Goal: Transaction & Acquisition: Purchase product/service

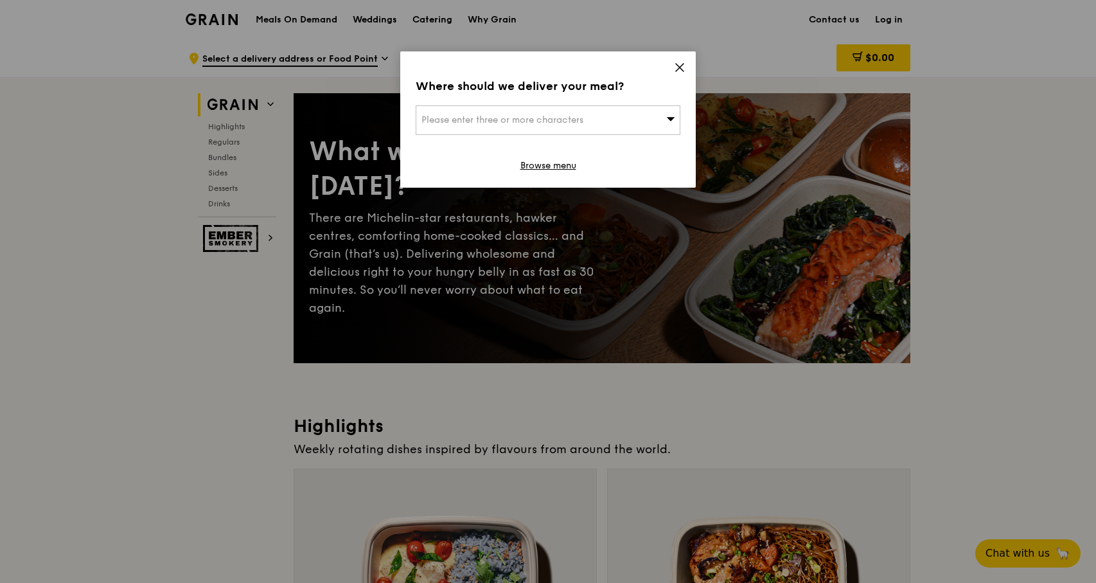
click at [625, 119] on div "Please enter three or more characters" at bounding box center [548, 120] width 265 height 30
click at [598, 114] on input "search" at bounding box center [547, 120] width 263 height 28
type input "[STREET_ADDRESS]"
click at [523, 151] on div "[STREET_ADDRESS]" at bounding box center [517, 145] width 190 height 13
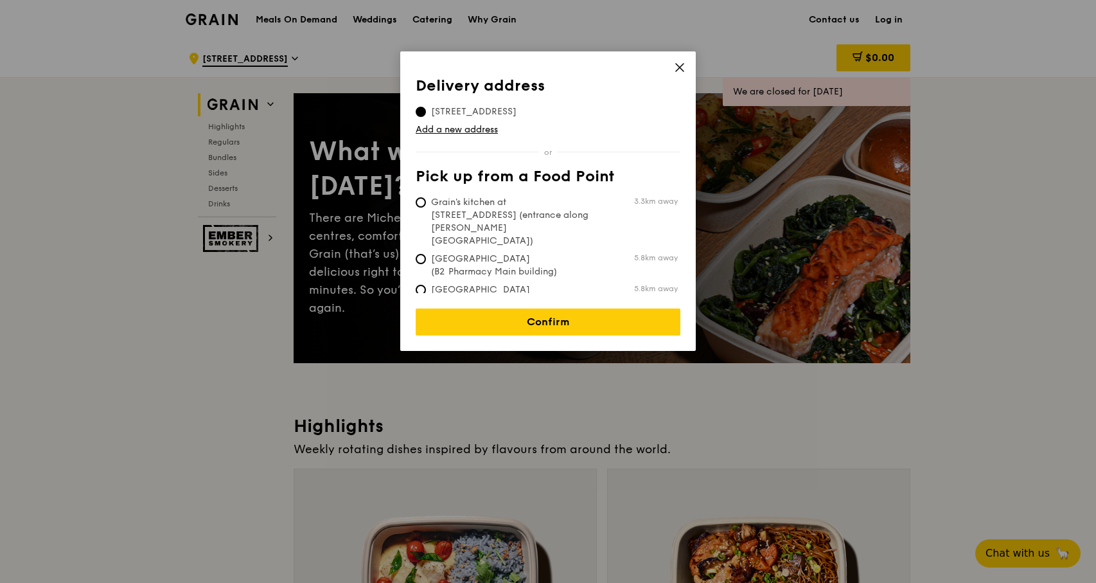
click at [557, 213] on span "Grain's kitchen at [STREET_ADDRESS] (entrance along [PERSON_NAME][GEOGRAPHIC_DA…" at bounding box center [512, 221] width 192 height 51
click at [426, 208] on input "Grain's kitchen at [STREET_ADDRESS] (entrance along [PERSON_NAME][GEOGRAPHIC_DA…" at bounding box center [421, 202] width 10 height 10
radio input "true"
click at [461, 113] on span "[STREET_ADDRESS]" at bounding box center [474, 111] width 116 height 13
click at [426, 113] on input "[STREET_ADDRESS]" at bounding box center [421, 112] width 10 height 10
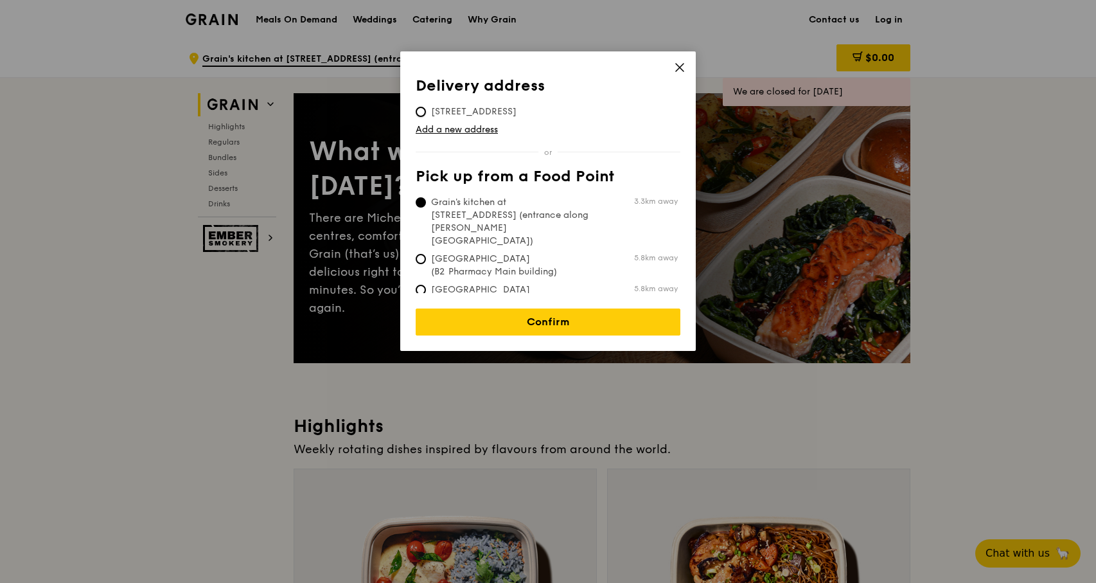
radio input "true"
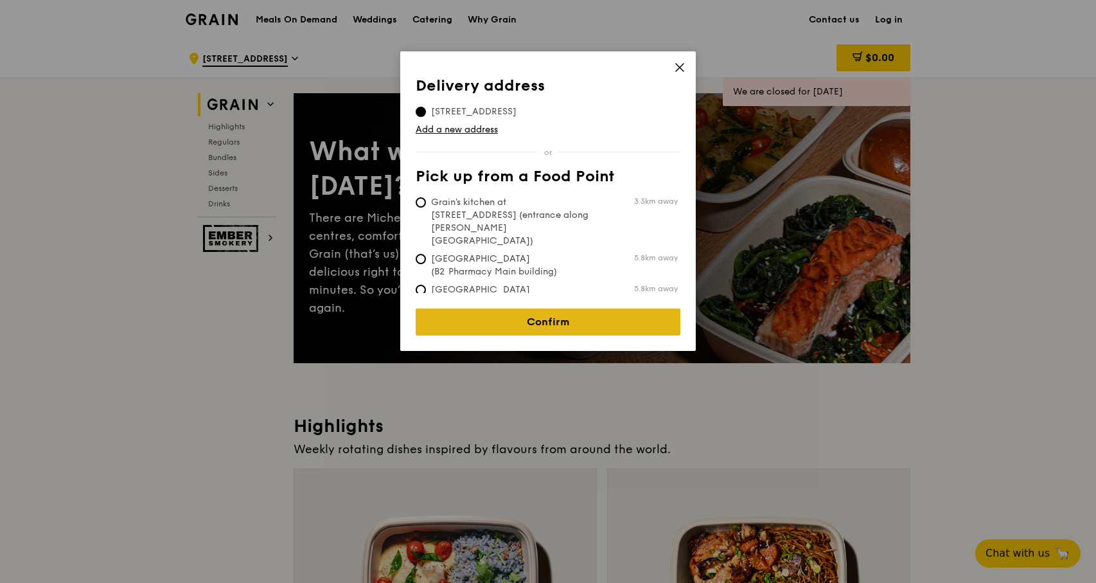
click at [531, 309] on link "Confirm" at bounding box center [548, 321] width 265 height 27
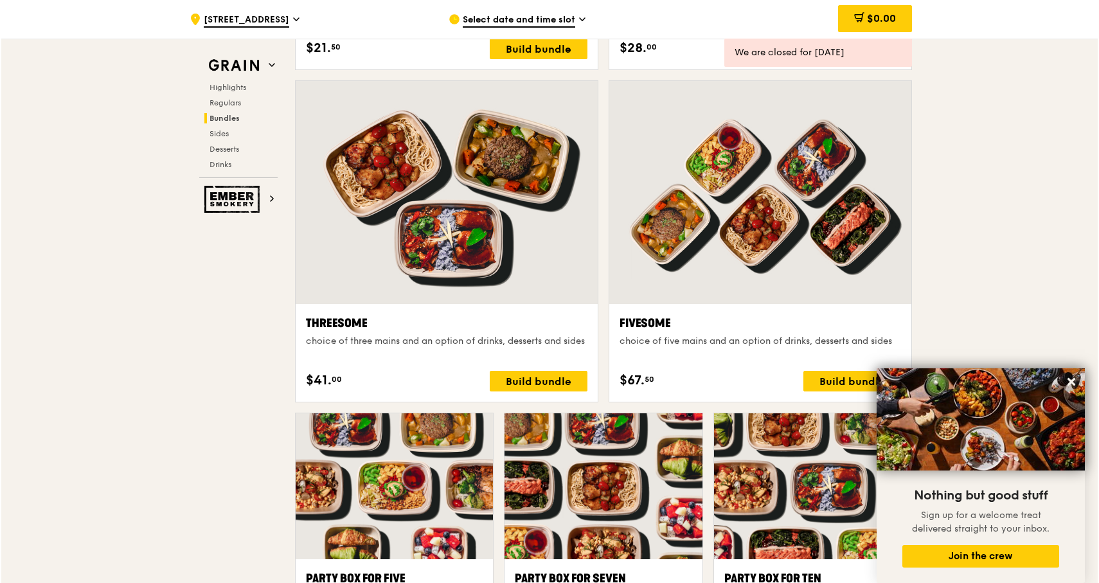
scroll to position [2256, 0]
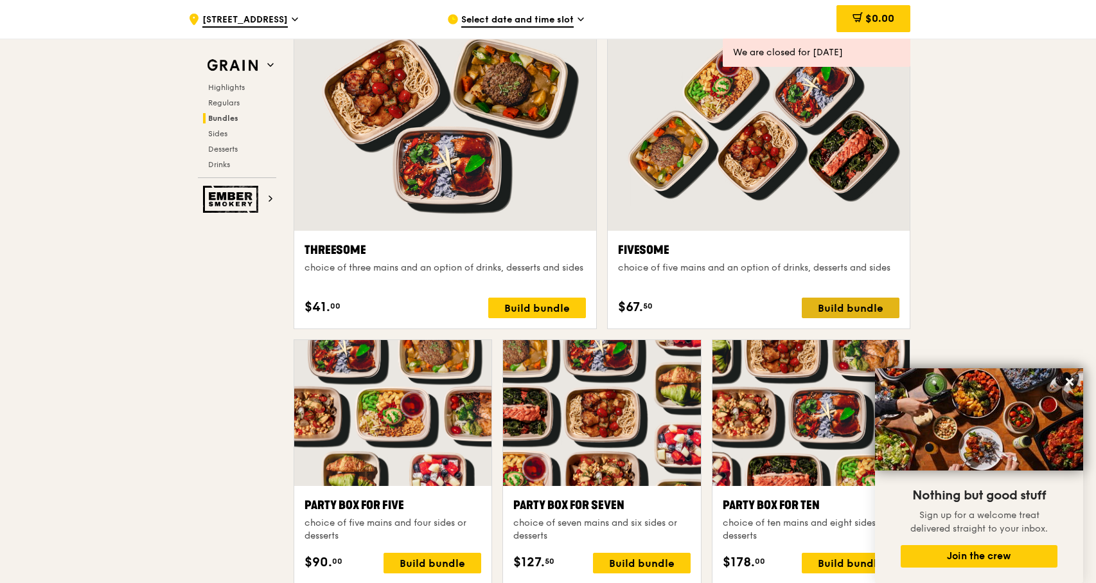
click at [837, 311] on div "Build bundle" at bounding box center [851, 308] width 98 height 21
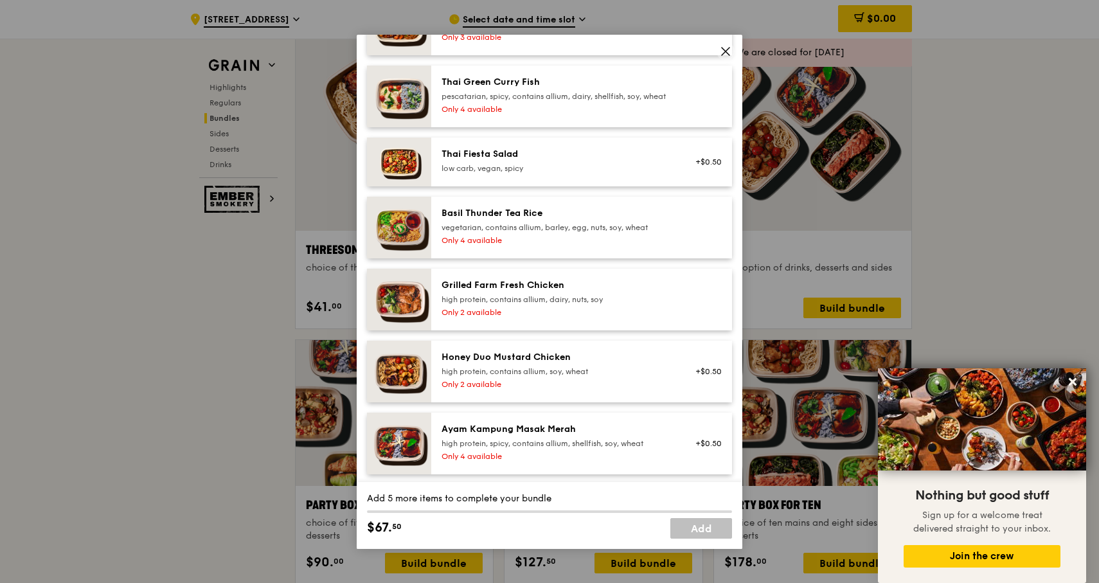
scroll to position [0, 0]
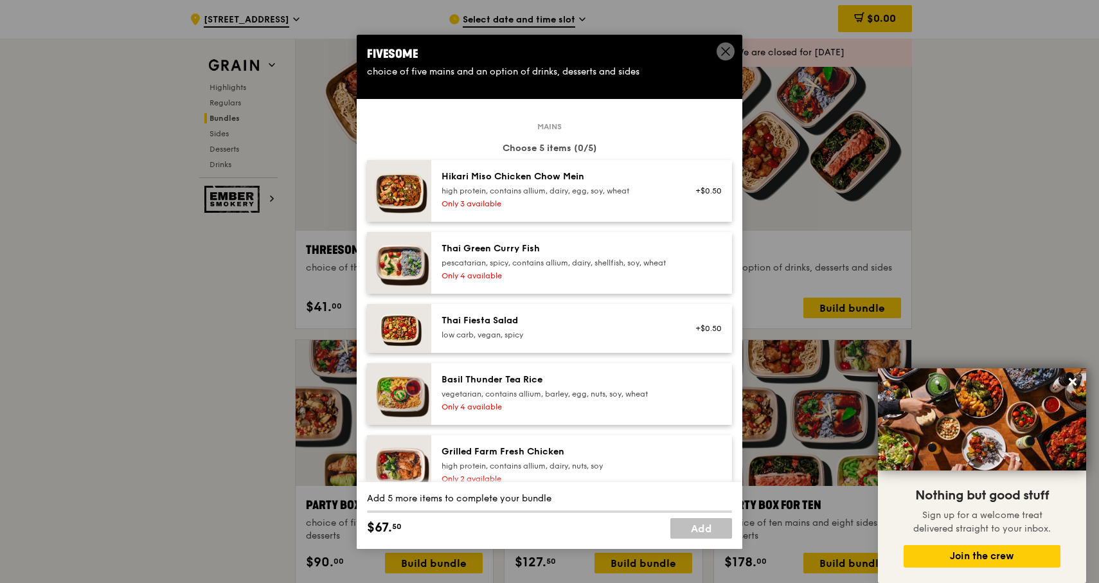
click at [724, 52] on icon at bounding box center [726, 52] width 8 height 8
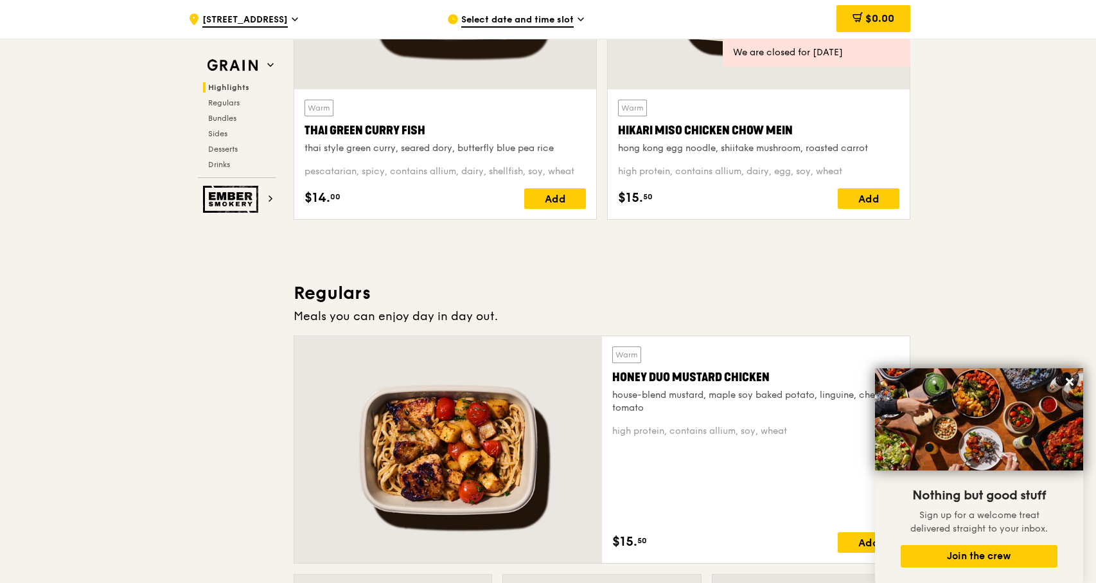
scroll to position [699, 0]
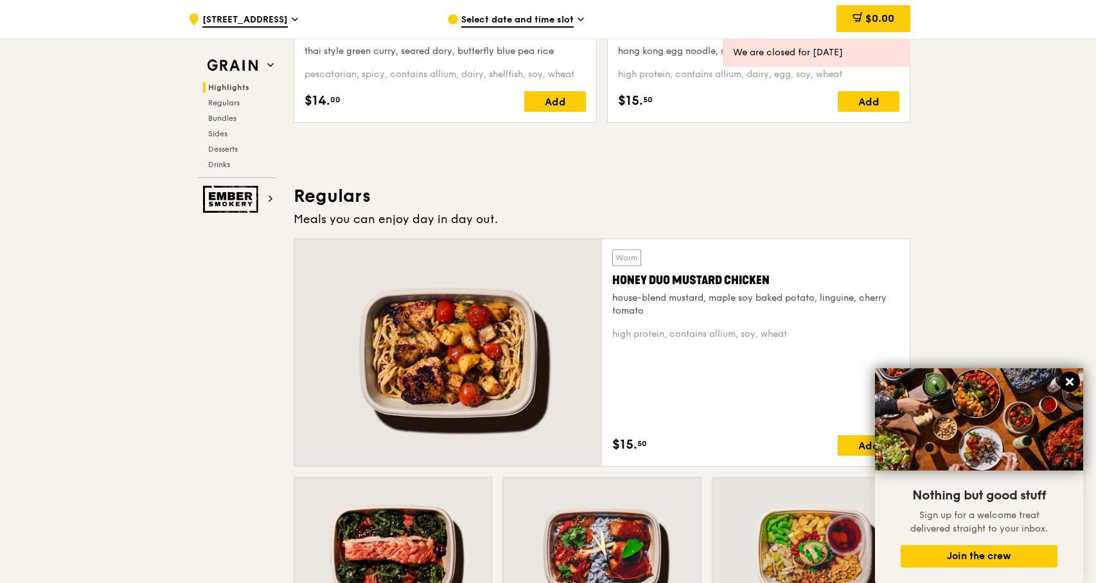
click at [1069, 380] on icon at bounding box center [1070, 382] width 12 height 12
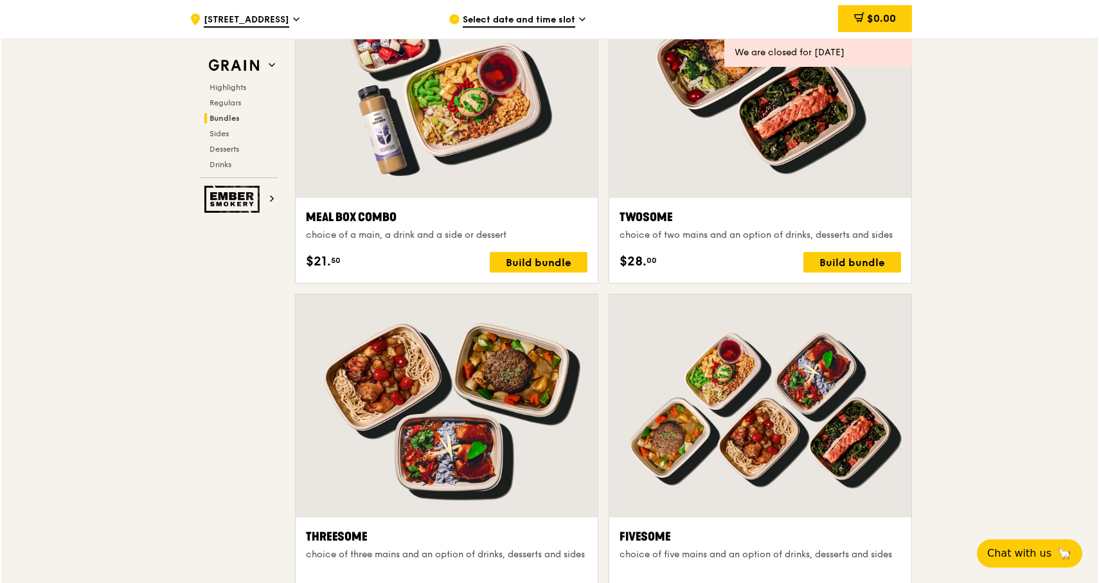
scroll to position [2154, 0]
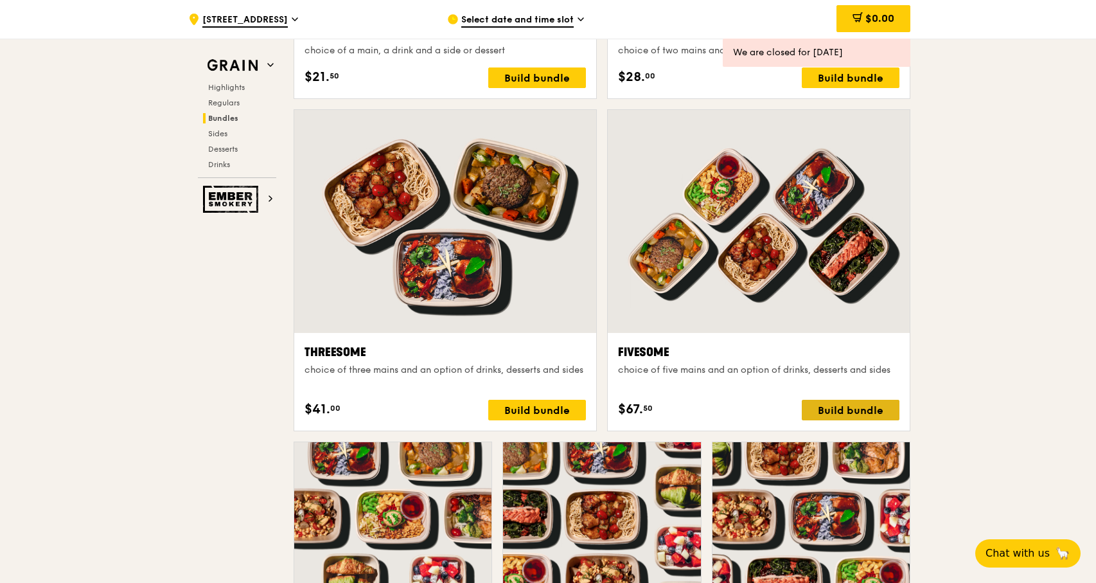
click at [847, 408] on div "Build bundle" at bounding box center [851, 410] width 98 height 21
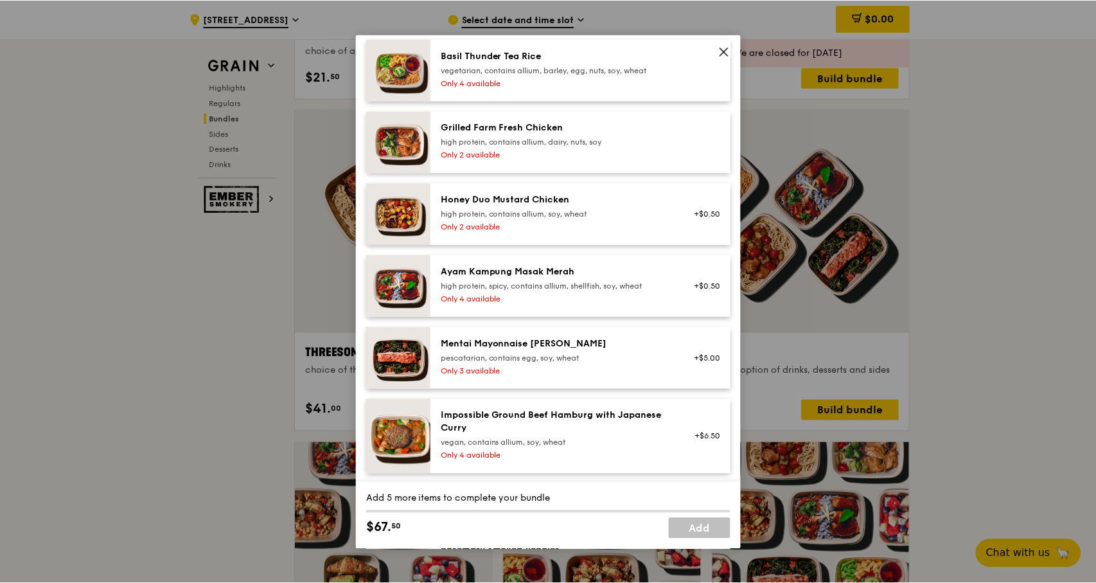
scroll to position [208, 0]
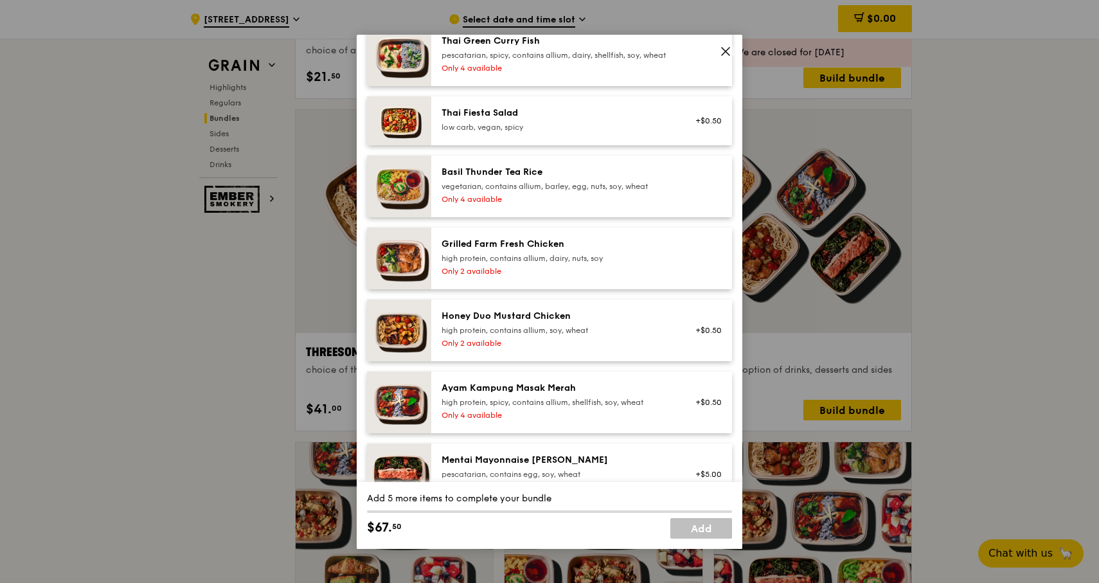
click at [727, 49] on icon at bounding box center [726, 52] width 8 height 8
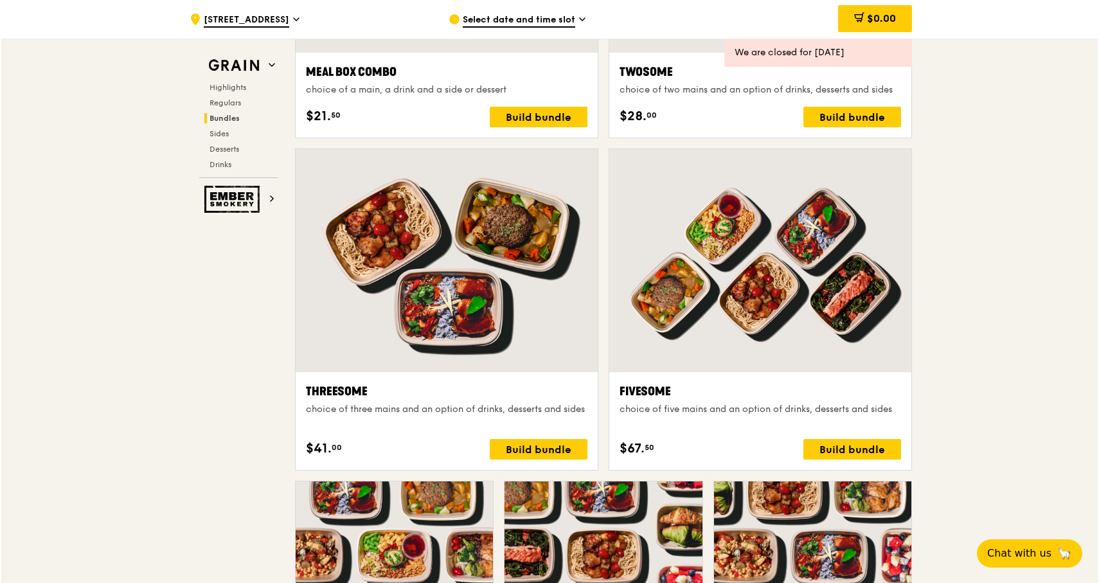
scroll to position [2114, 0]
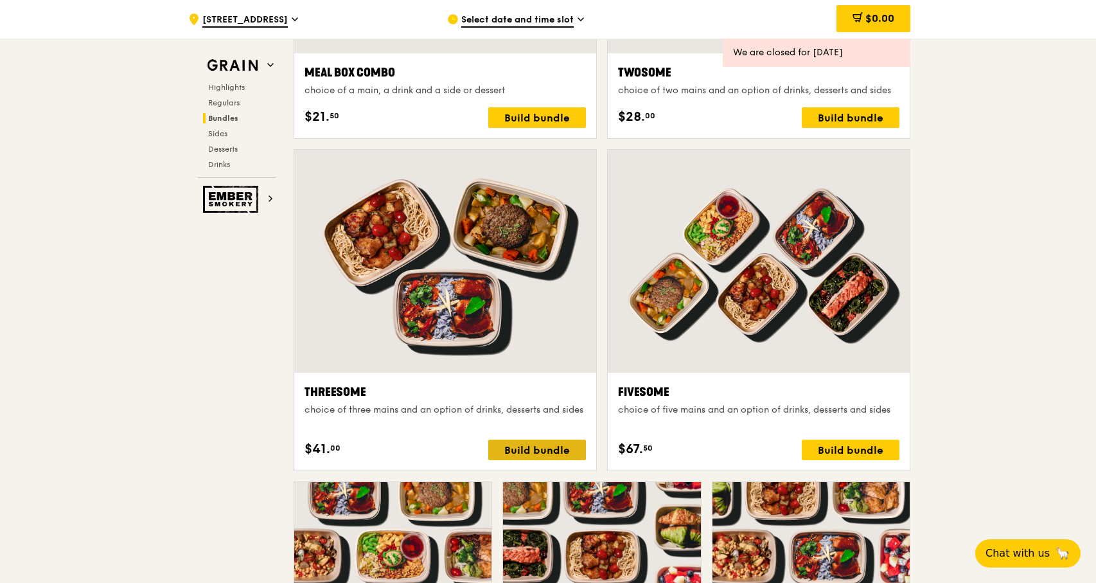
click at [537, 447] on div "Build bundle" at bounding box center [537, 450] width 98 height 21
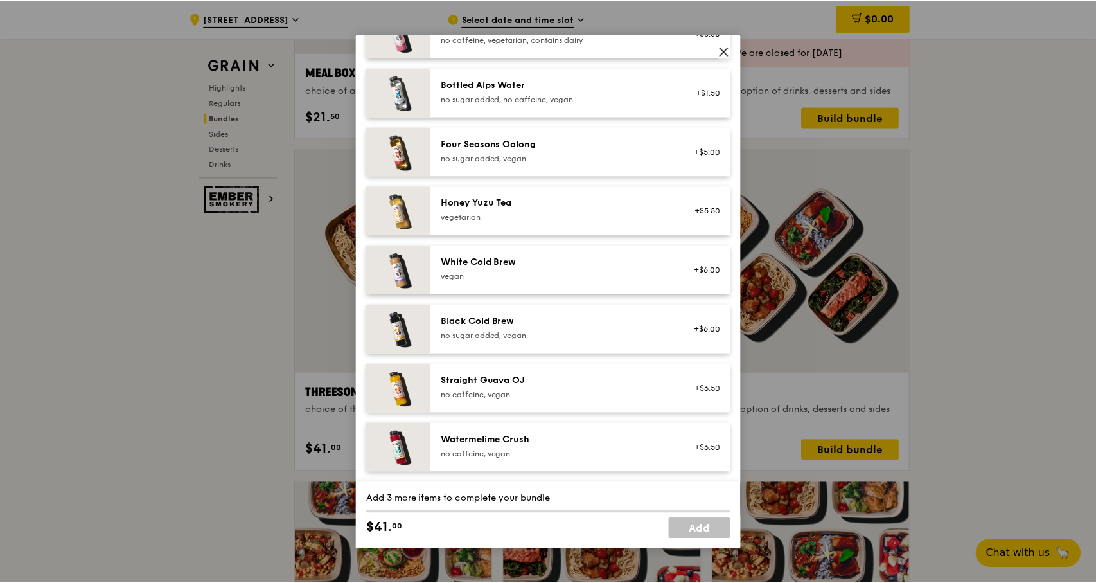
scroll to position [1215, 0]
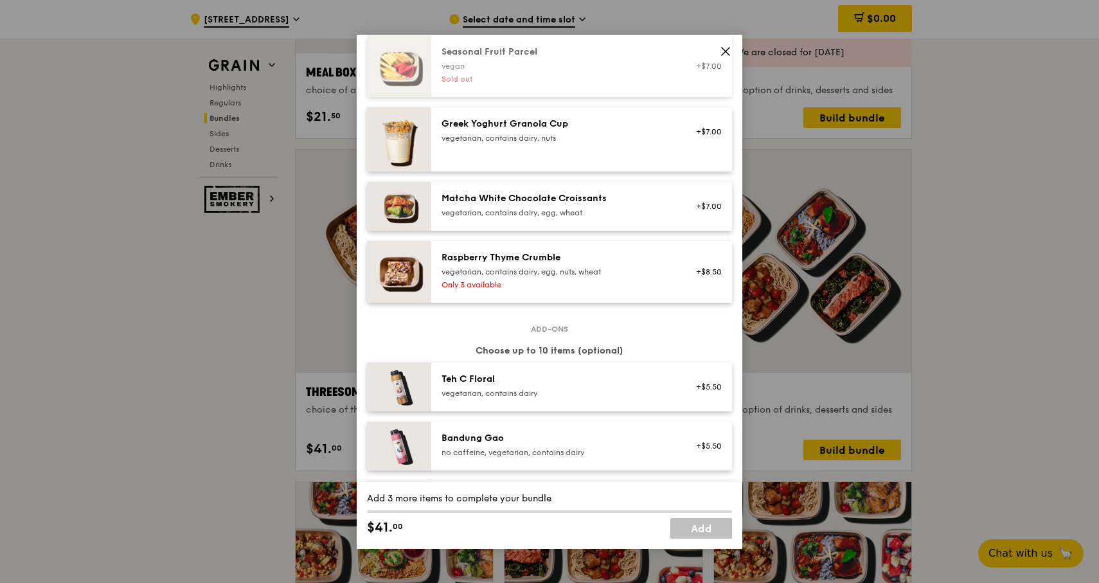
click at [729, 48] on icon at bounding box center [726, 52] width 8 height 8
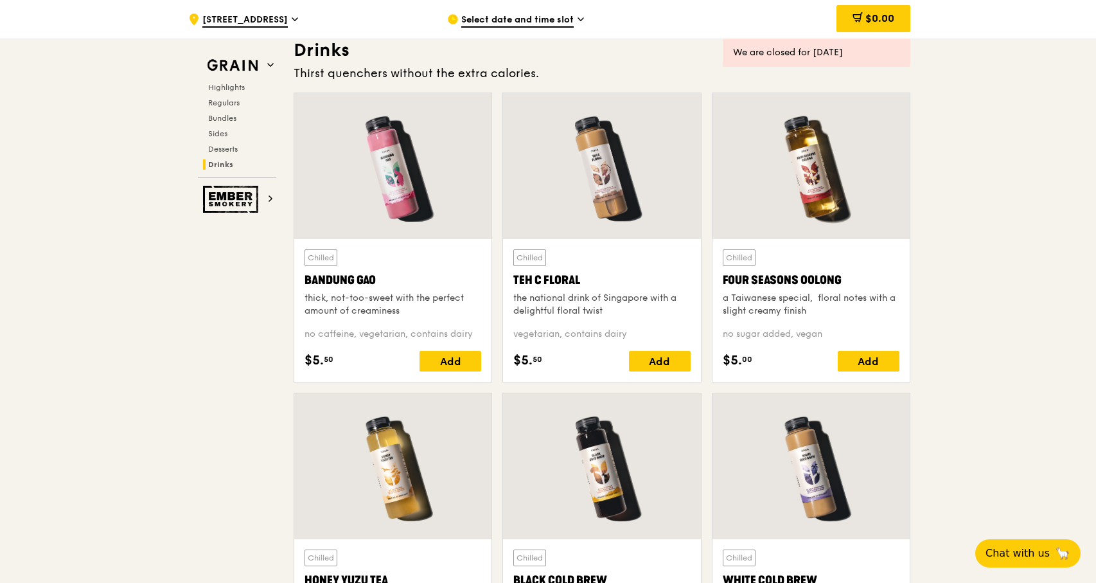
scroll to position [4185, 0]
